Goal: Information Seeking & Learning: Learn about a topic

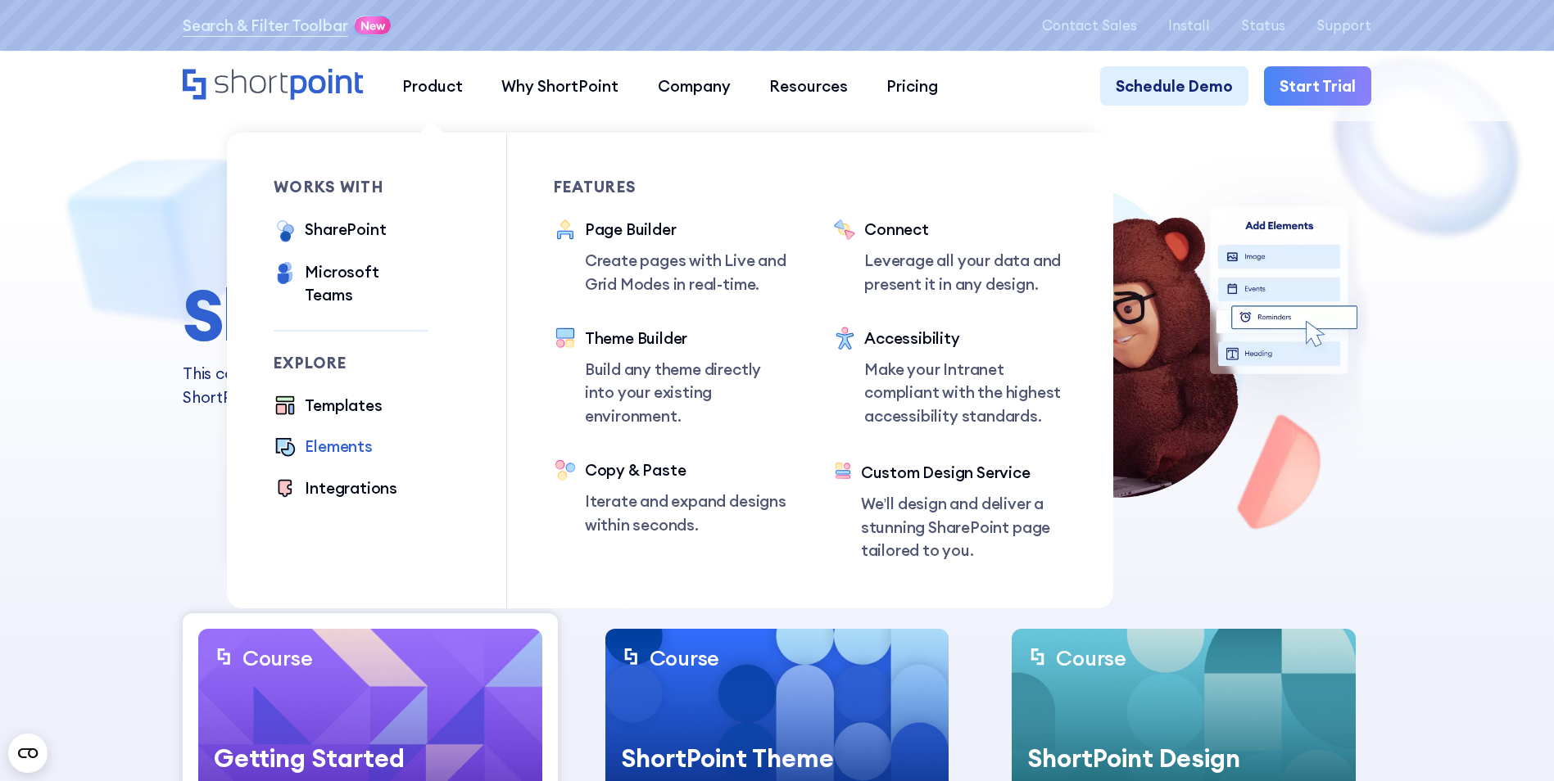
click at [350, 435] on div "Elements" at bounding box center [338, 446] width 67 height 23
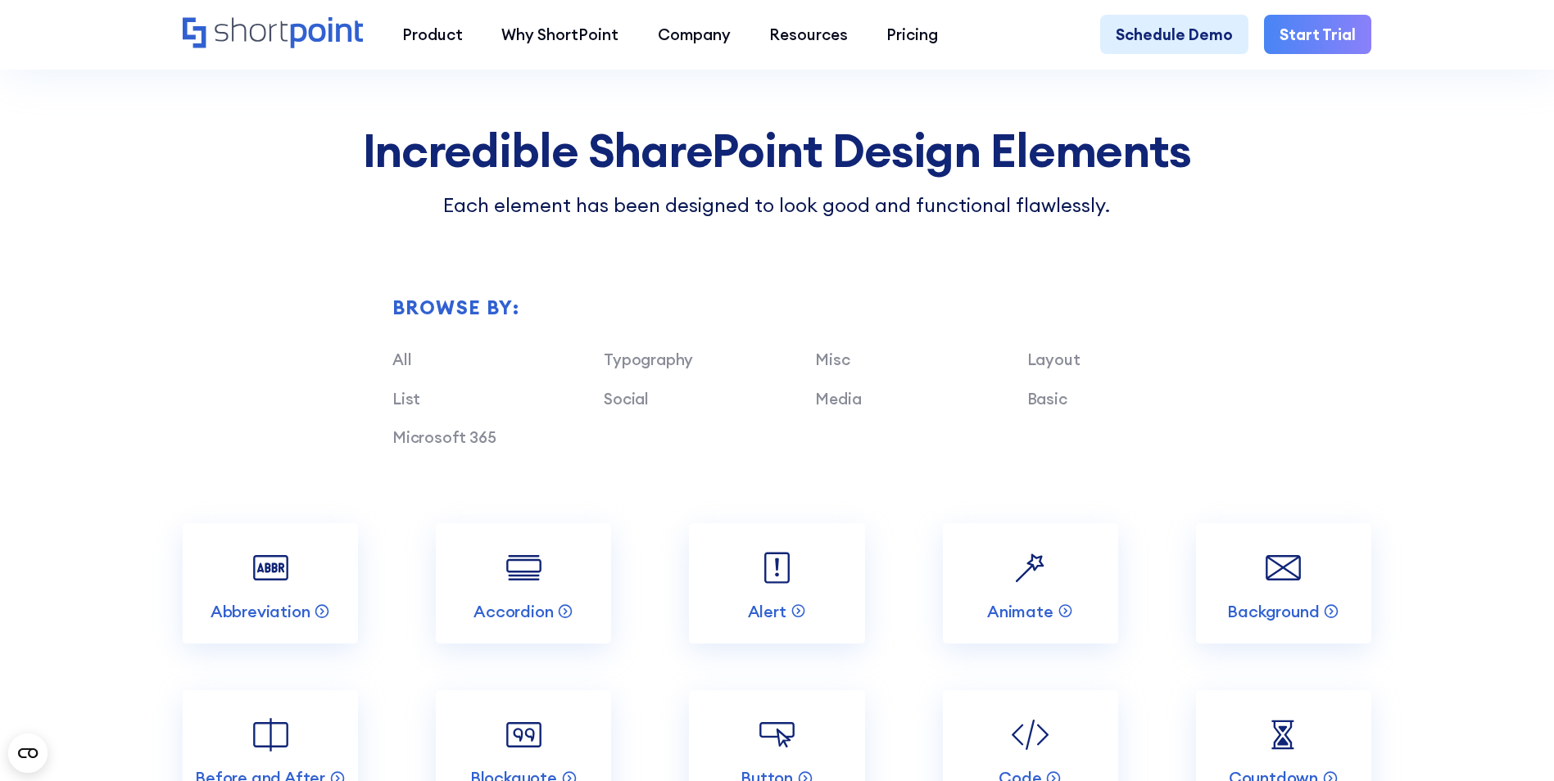
scroll to position [1720, 0]
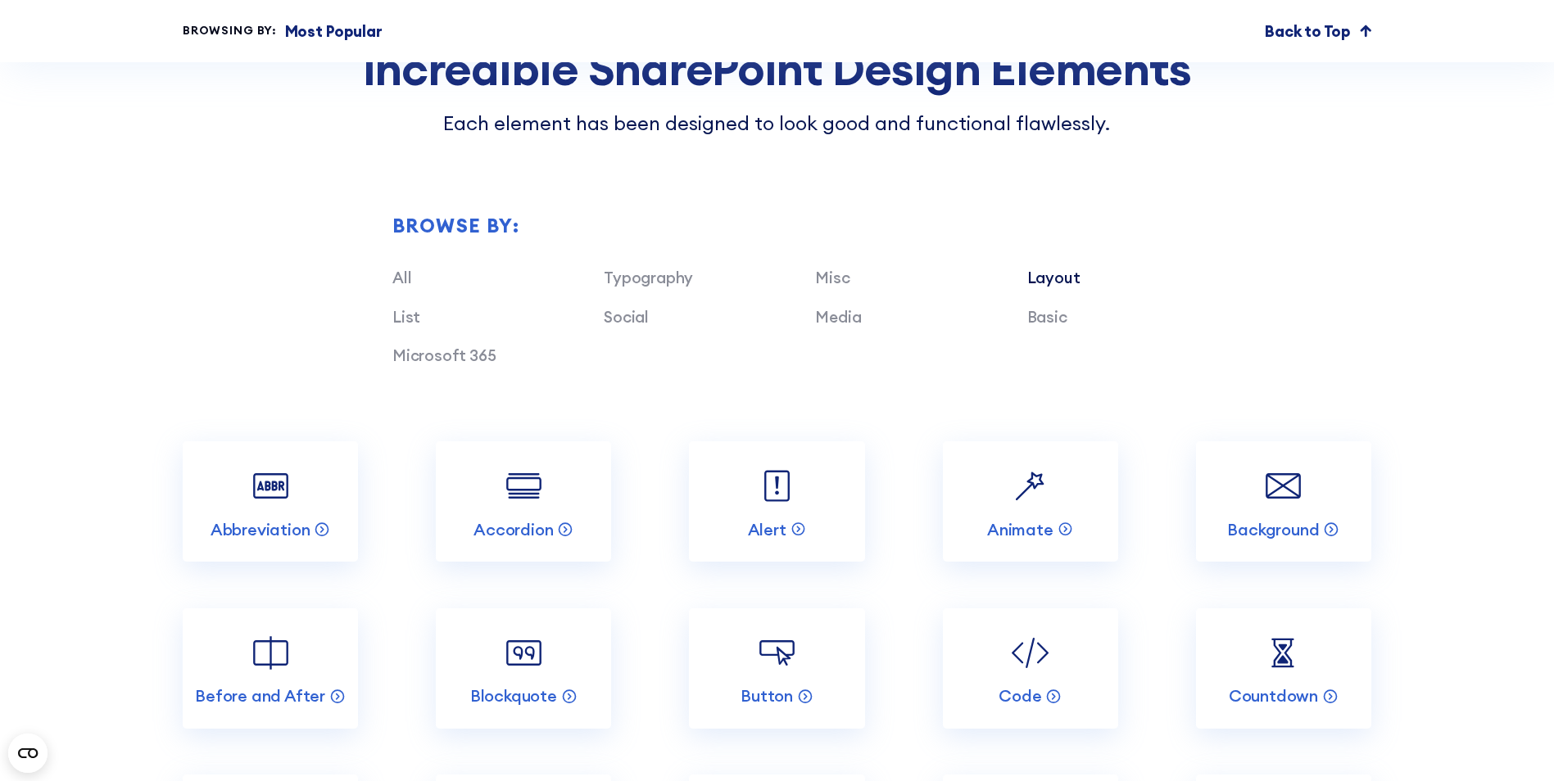
click at [1066, 287] on link "Layout" at bounding box center [1053, 278] width 53 height 20
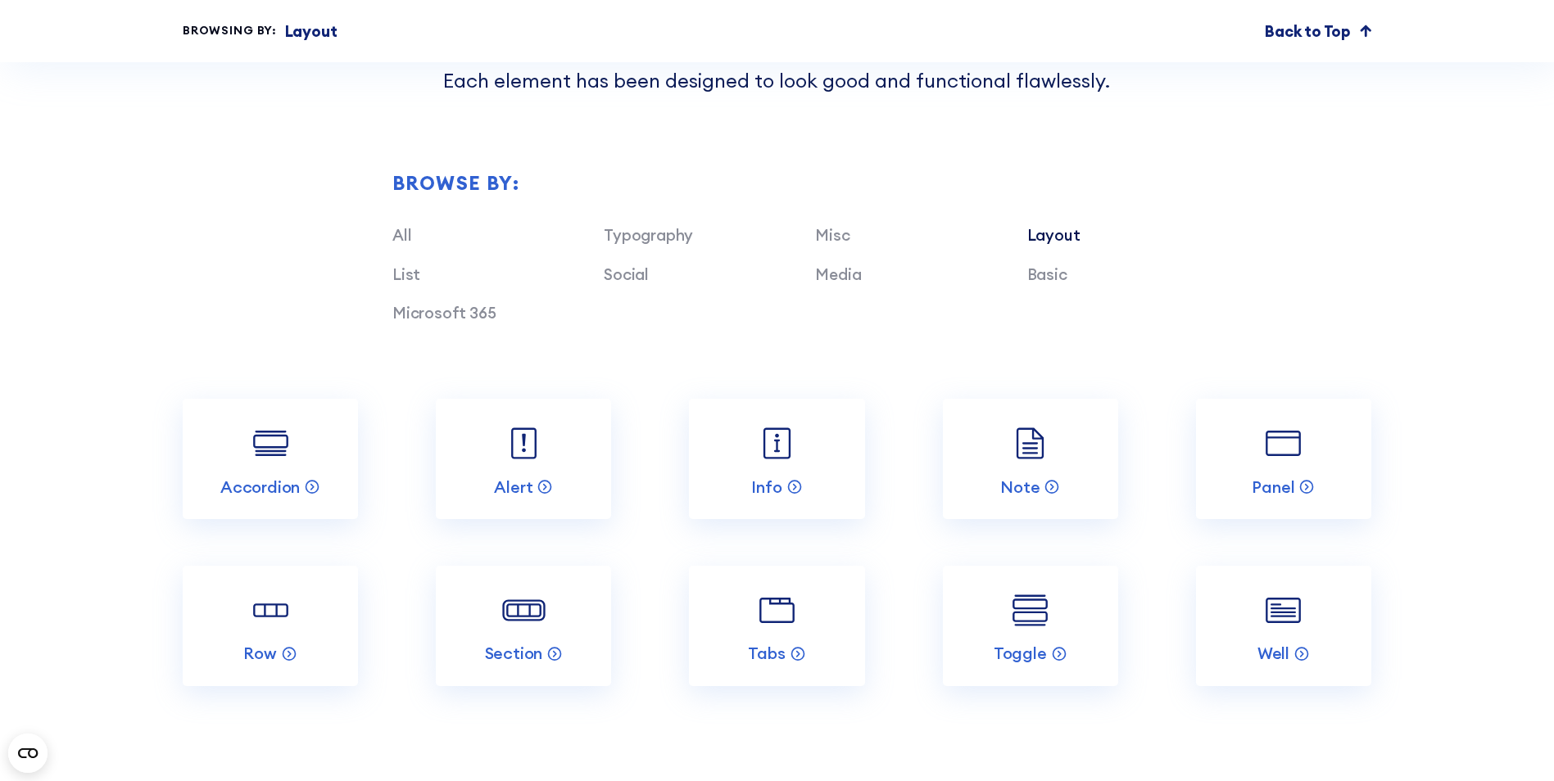
scroll to position [1802, 0]
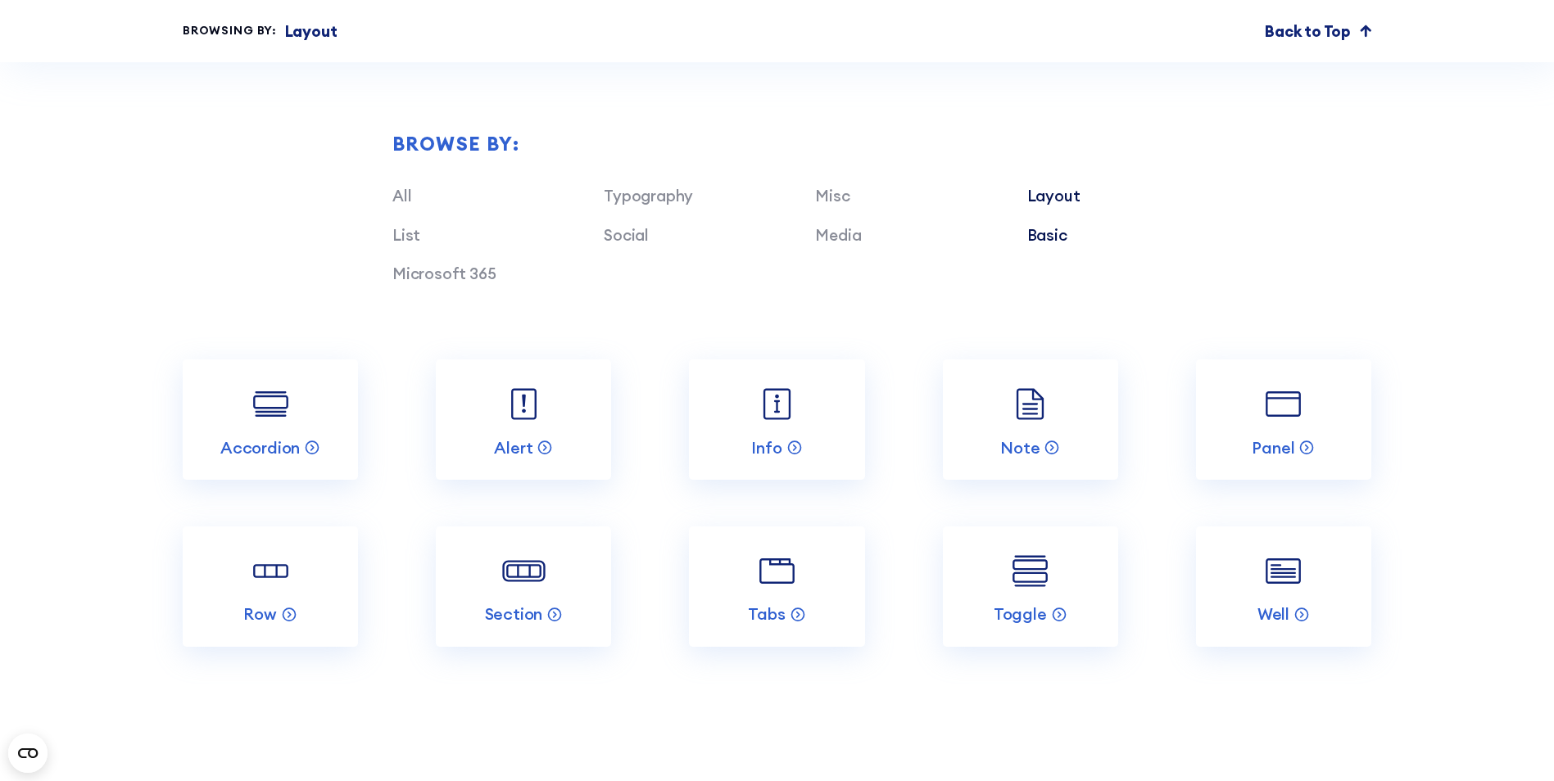
click at [1029, 245] on link "Basic" at bounding box center [1047, 235] width 40 height 20
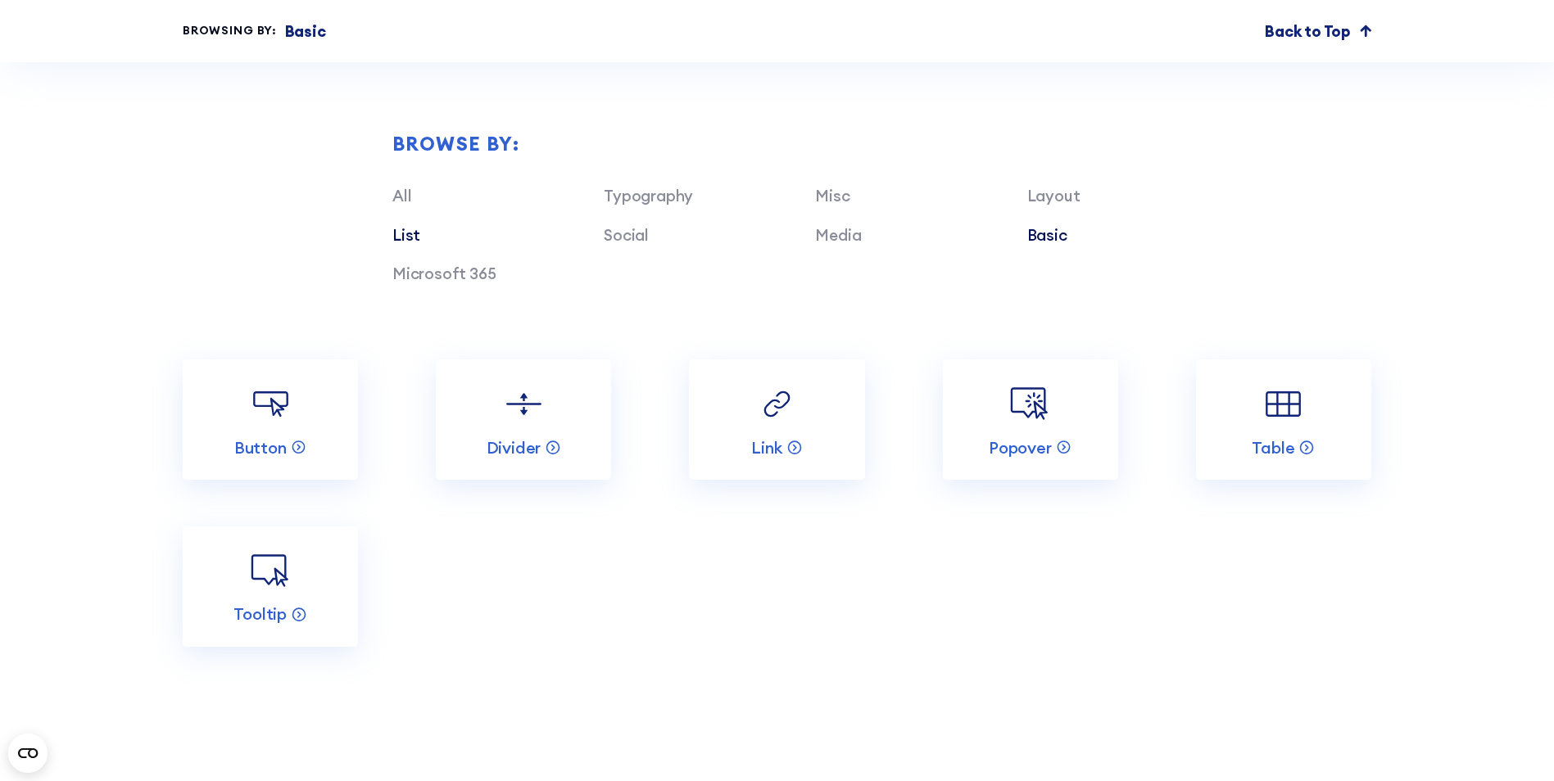
click at [392, 245] on link "List" at bounding box center [406, 235] width 28 height 20
click at [828, 206] on link "Misc" at bounding box center [832, 196] width 34 height 20
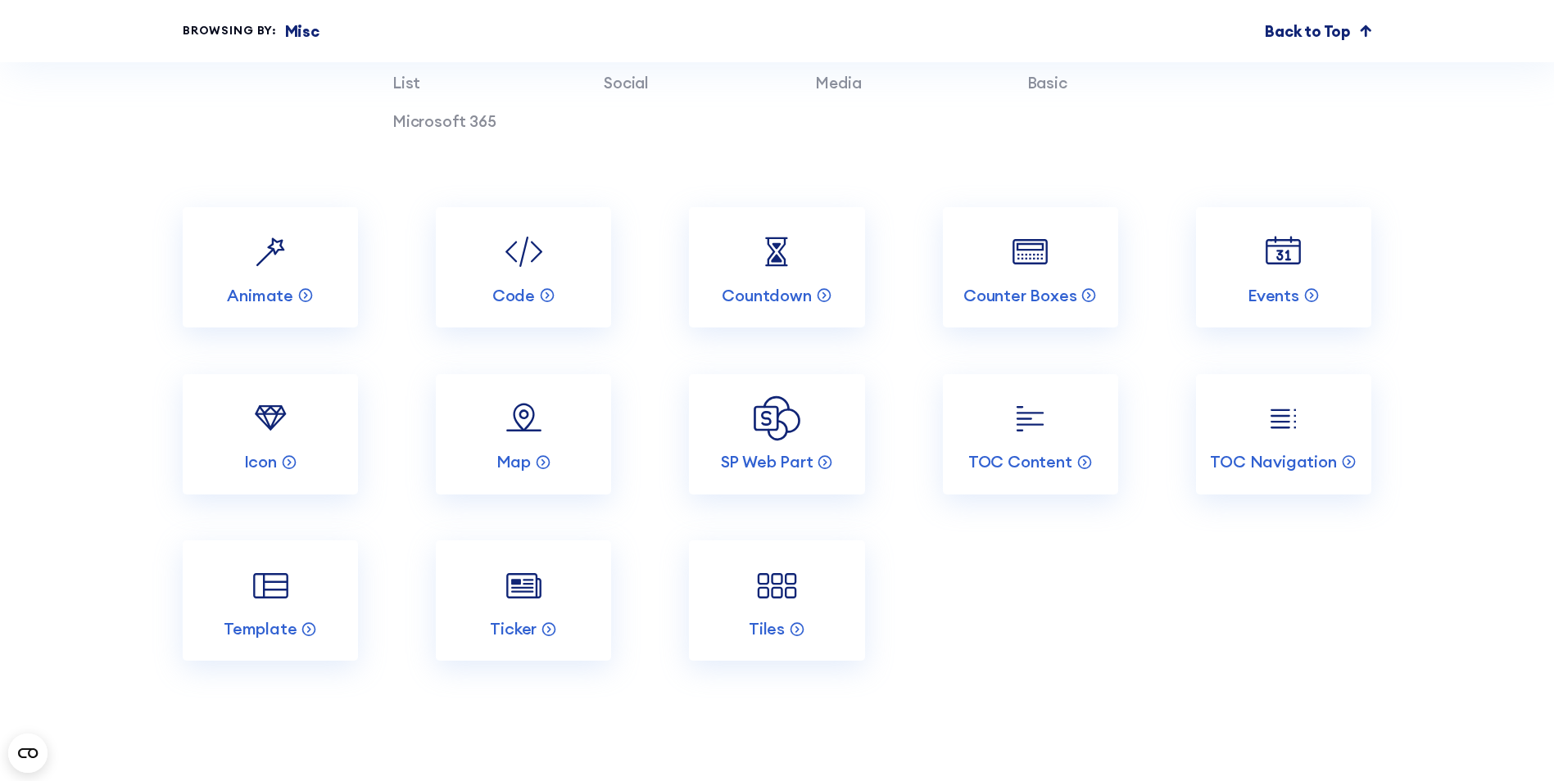
scroll to position [1965, 0]
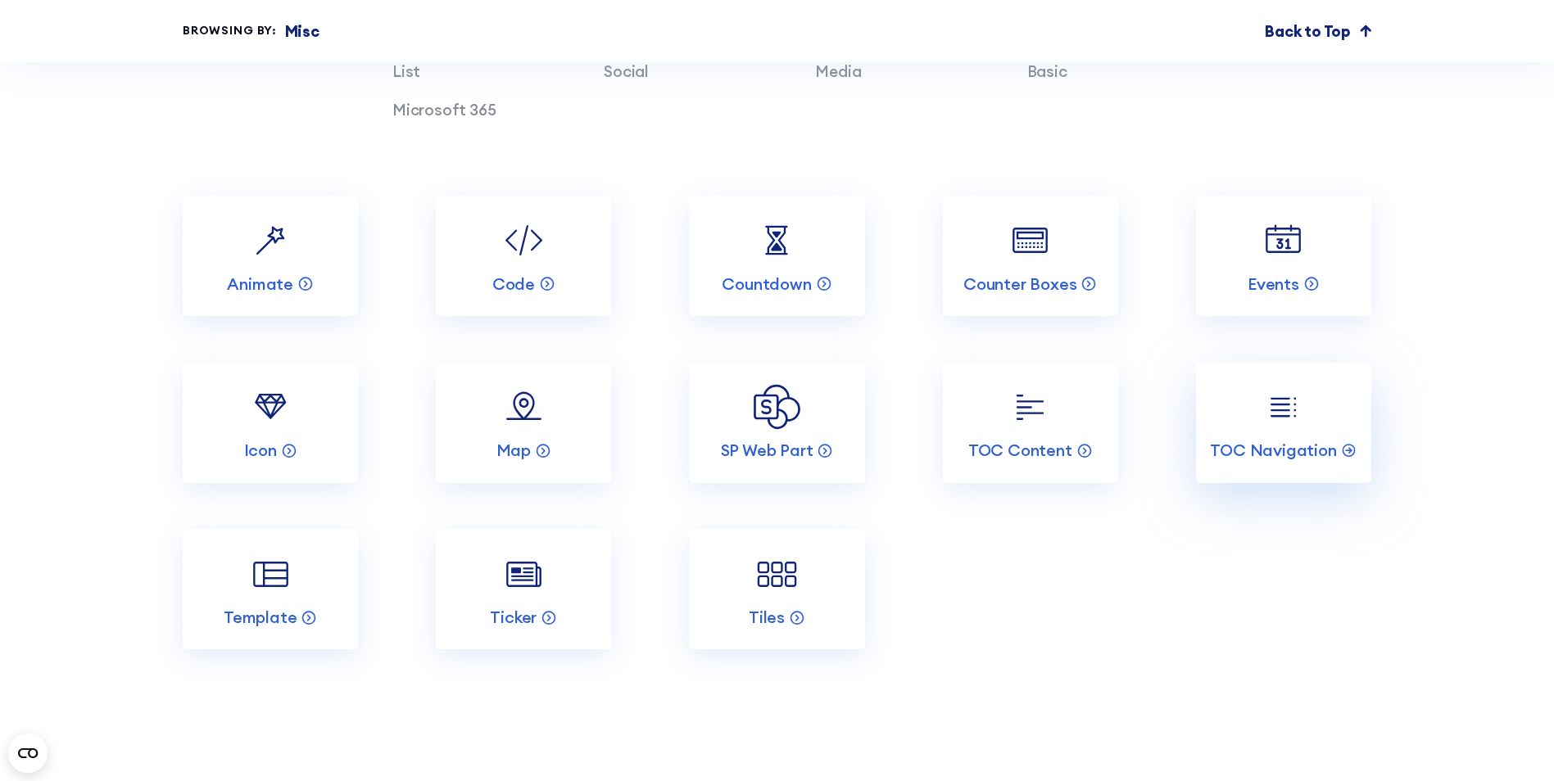
click at [1285, 427] on img at bounding box center [1283, 407] width 47 height 47
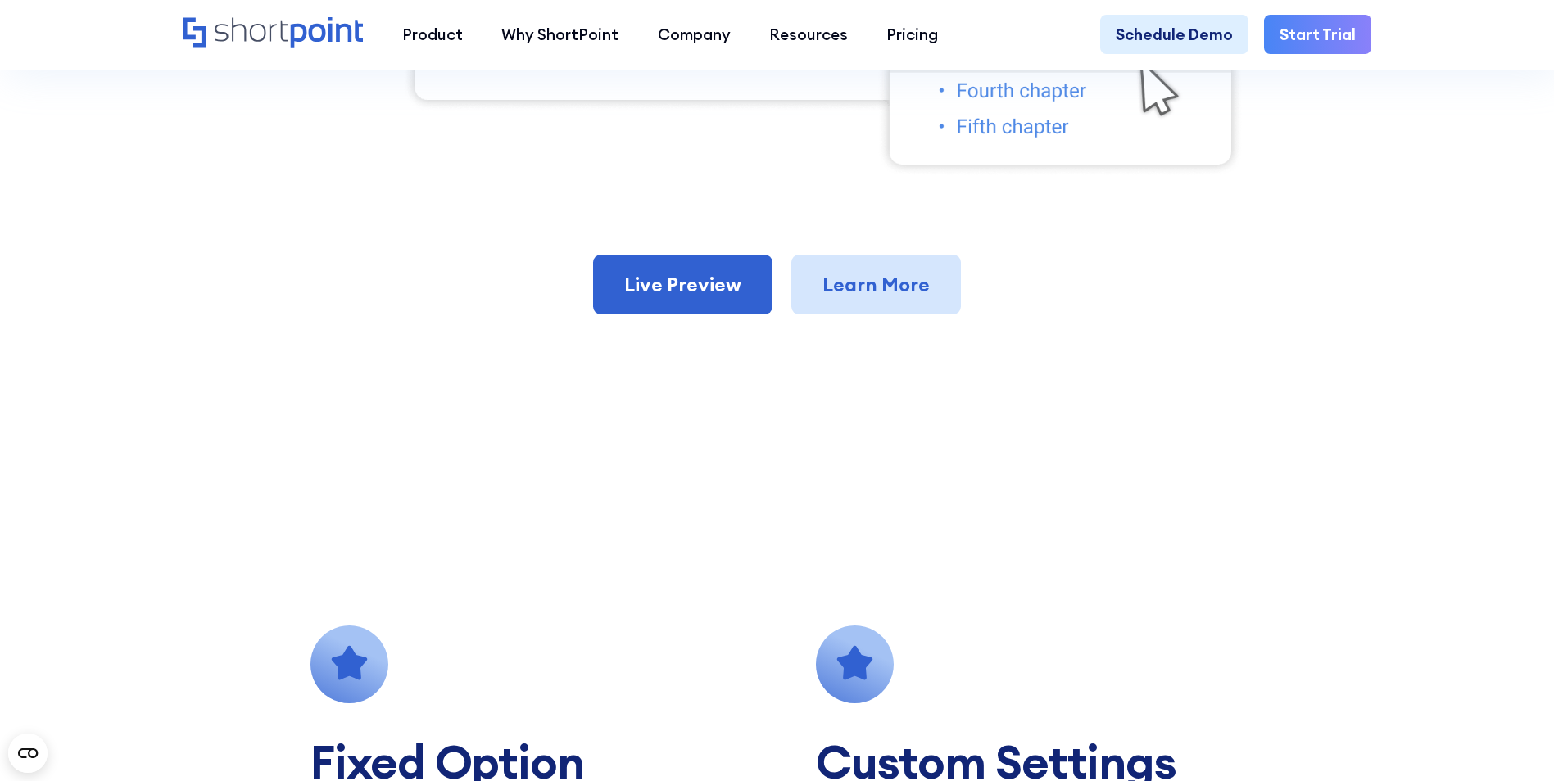
scroll to position [1147, 0]
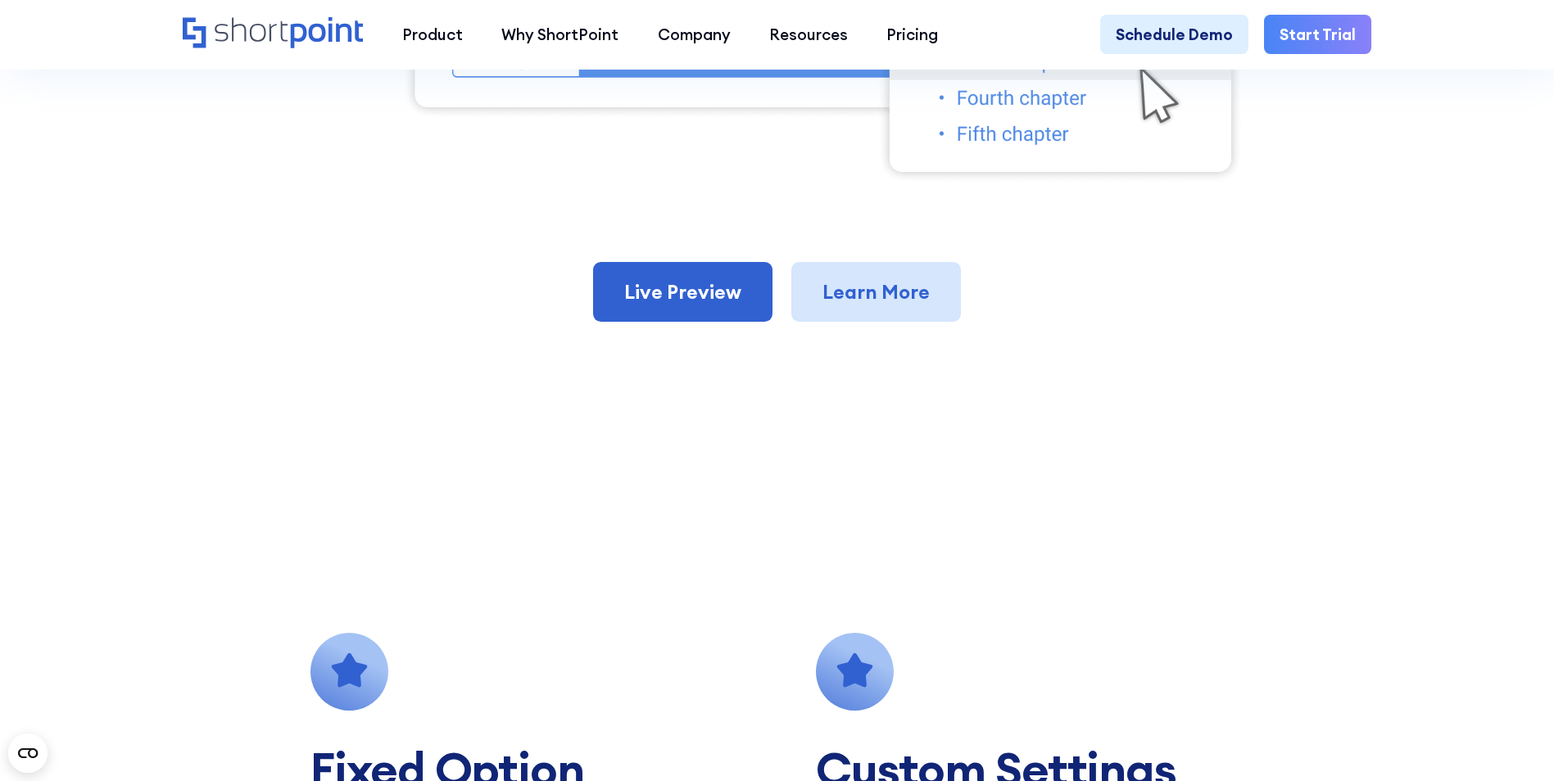
click at [867, 310] on link "Learn More" at bounding box center [876, 292] width 170 height 61
